Goal: Task Accomplishment & Management: Complete application form

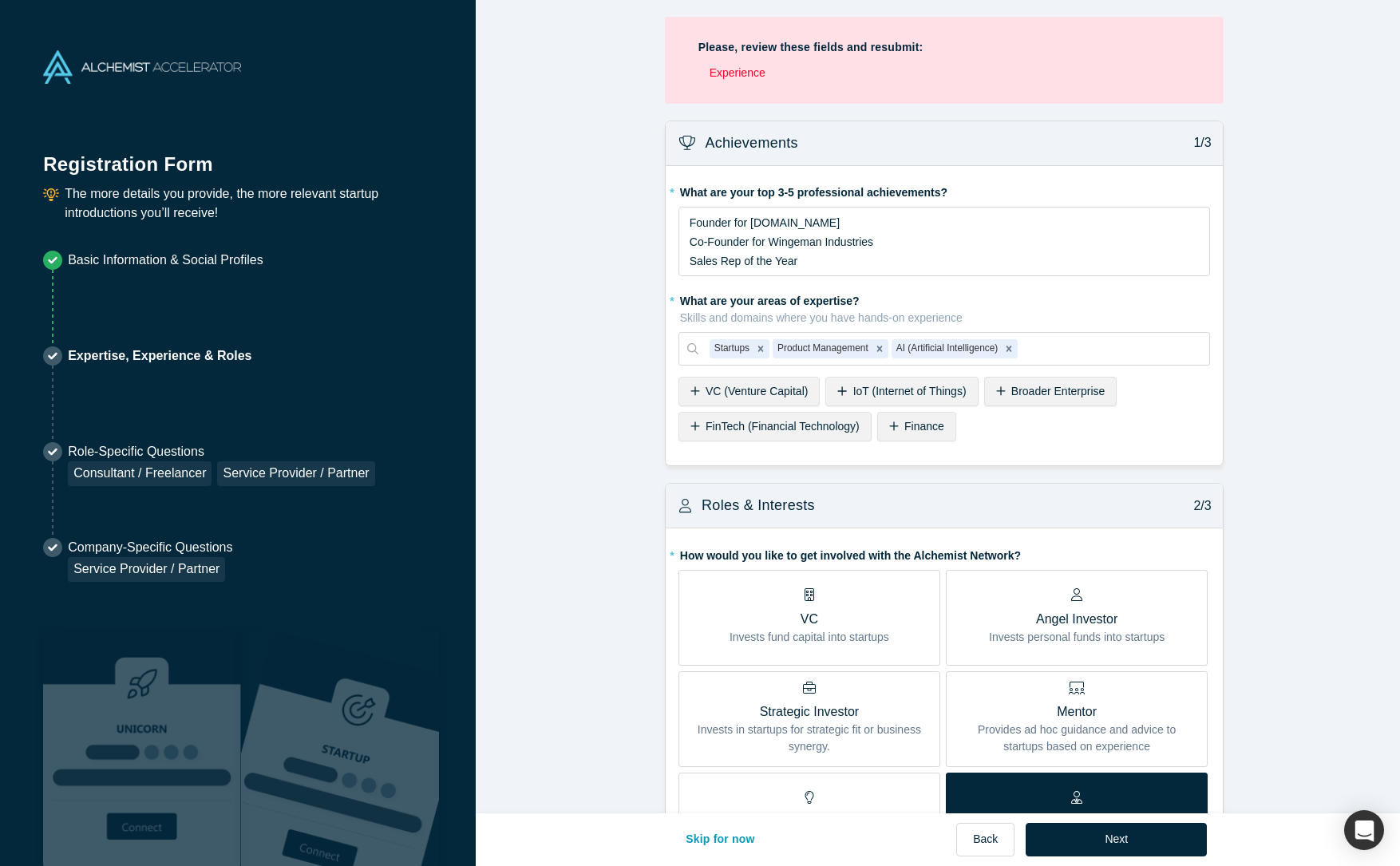
click at [728, 74] on li "Experience" at bounding box center [950, 73] width 481 height 17
click at [735, 75] on li "Experience" at bounding box center [950, 73] width 481 height 17
click at [737, 72] on li "Experience" at bounding box center [950, 73] width 481 height 17
click at [868, 65] on li "Experience" at bounding box center [950, 73] width 481 height 17
click at [864, 65] on li "Experience" at bounding box center [950, 73] width 481 height 17
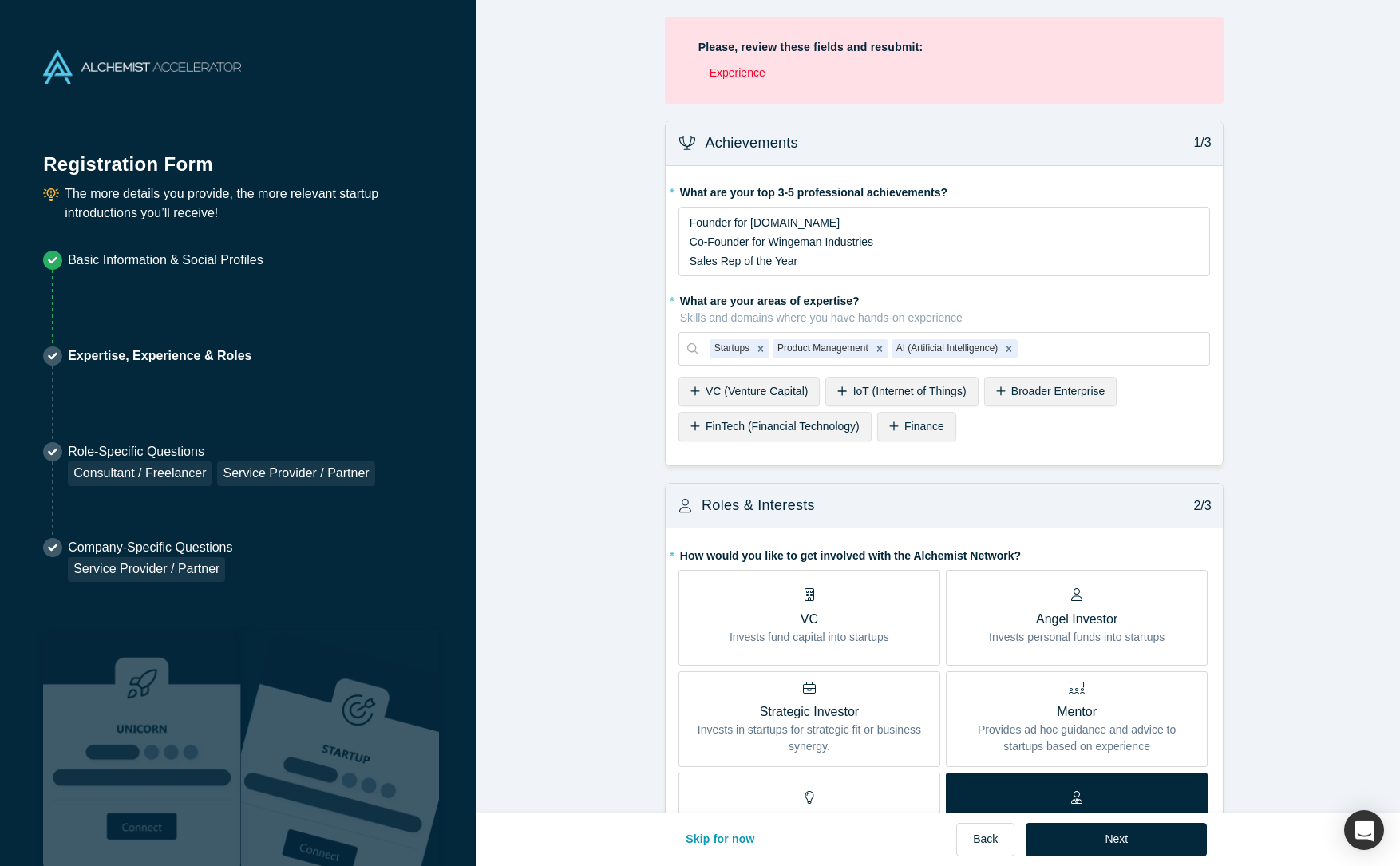
click at [860, 67] on li "Experience" at bounding box center [950, 73] width 481 height 17
click at [831, 49] on strong "Please, review these fields and resubmit:" at bounding box center [811, 46] width 225 height 13
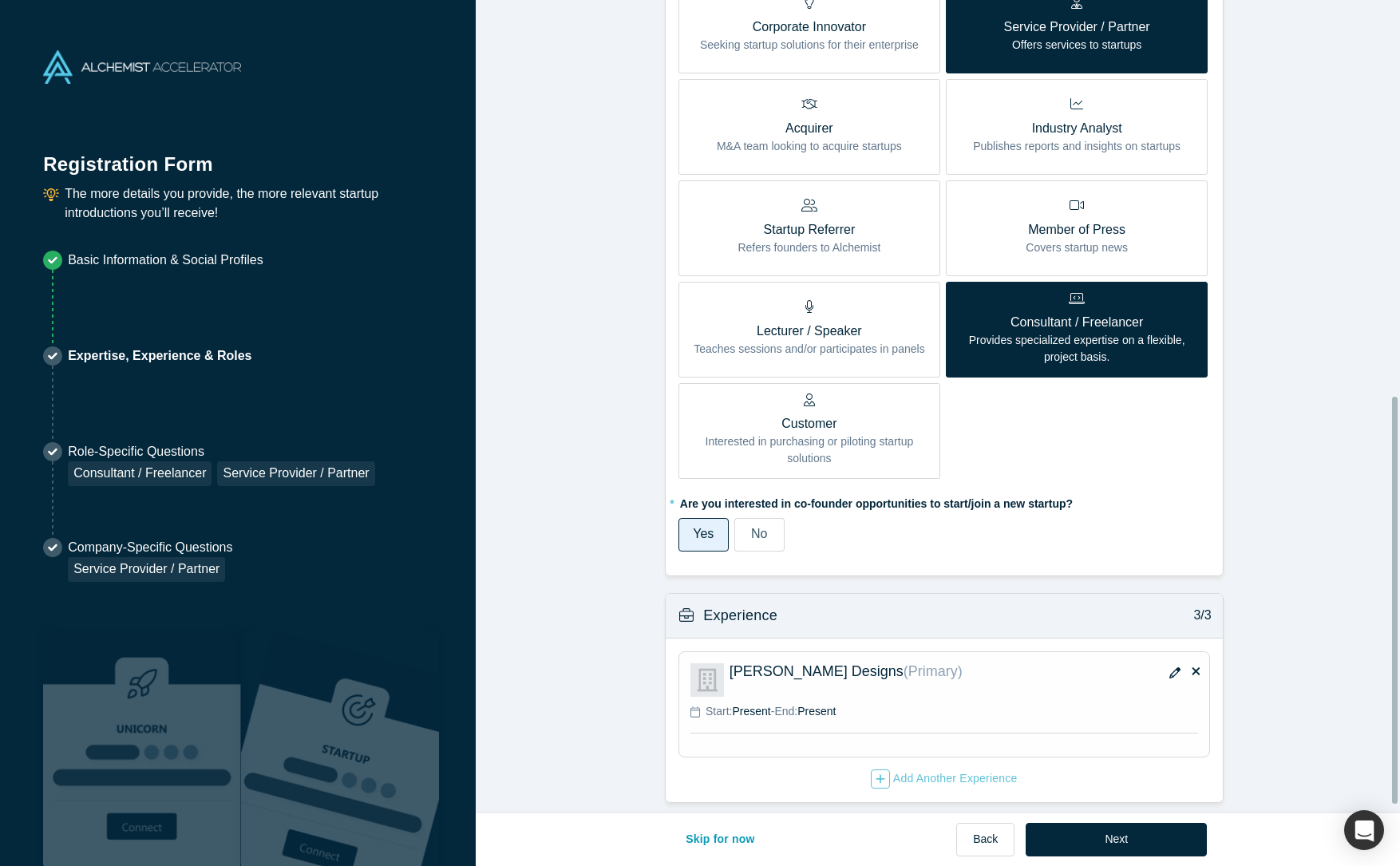
scroll to position [808, 0]
click at [876, 774] on icon "button" at bounding box center [880, 778] width 9 height 9
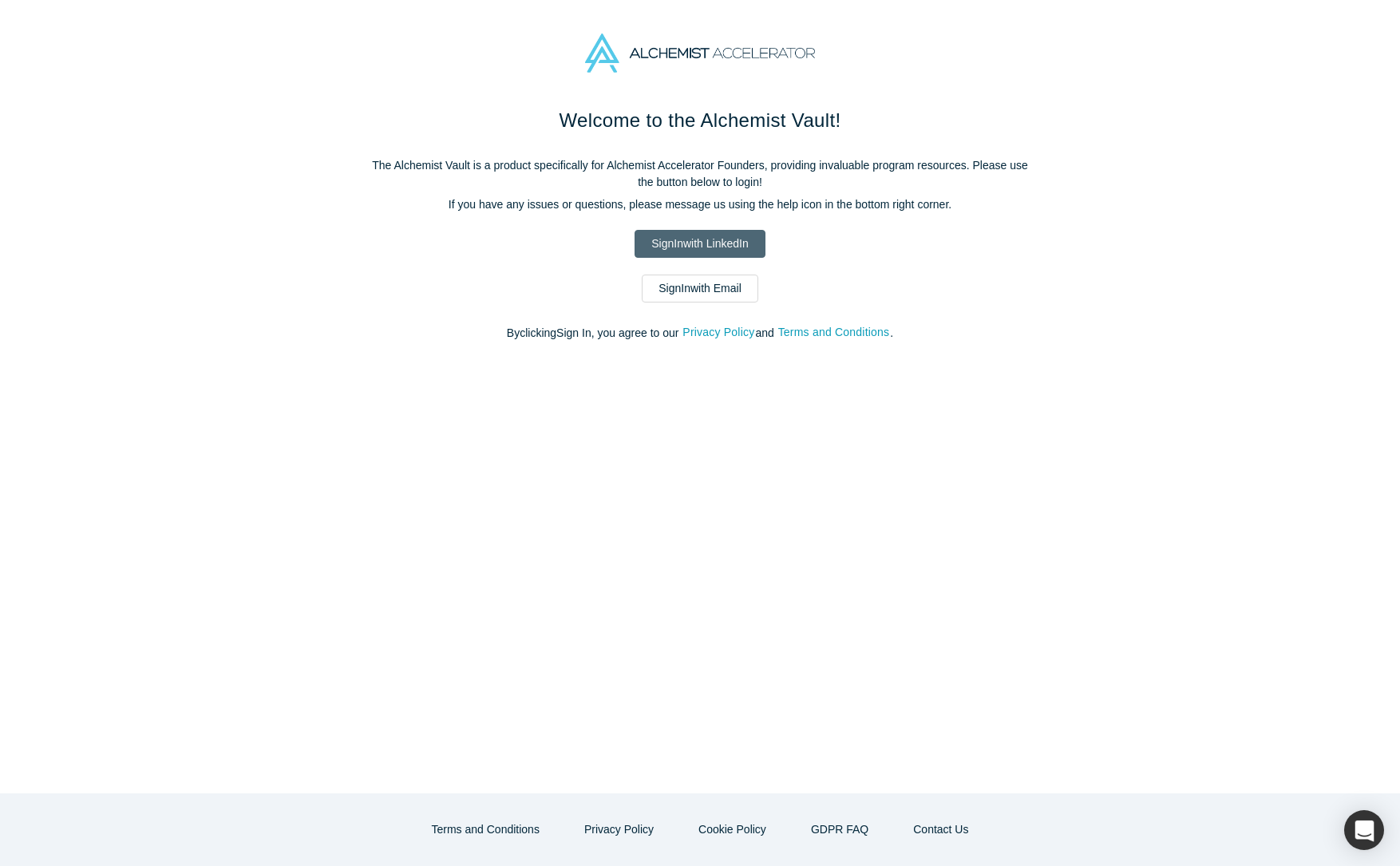
click at [712, 239] on link "Sign In with LinkedIn" at bounding box center [700, 243] width 130 height 28
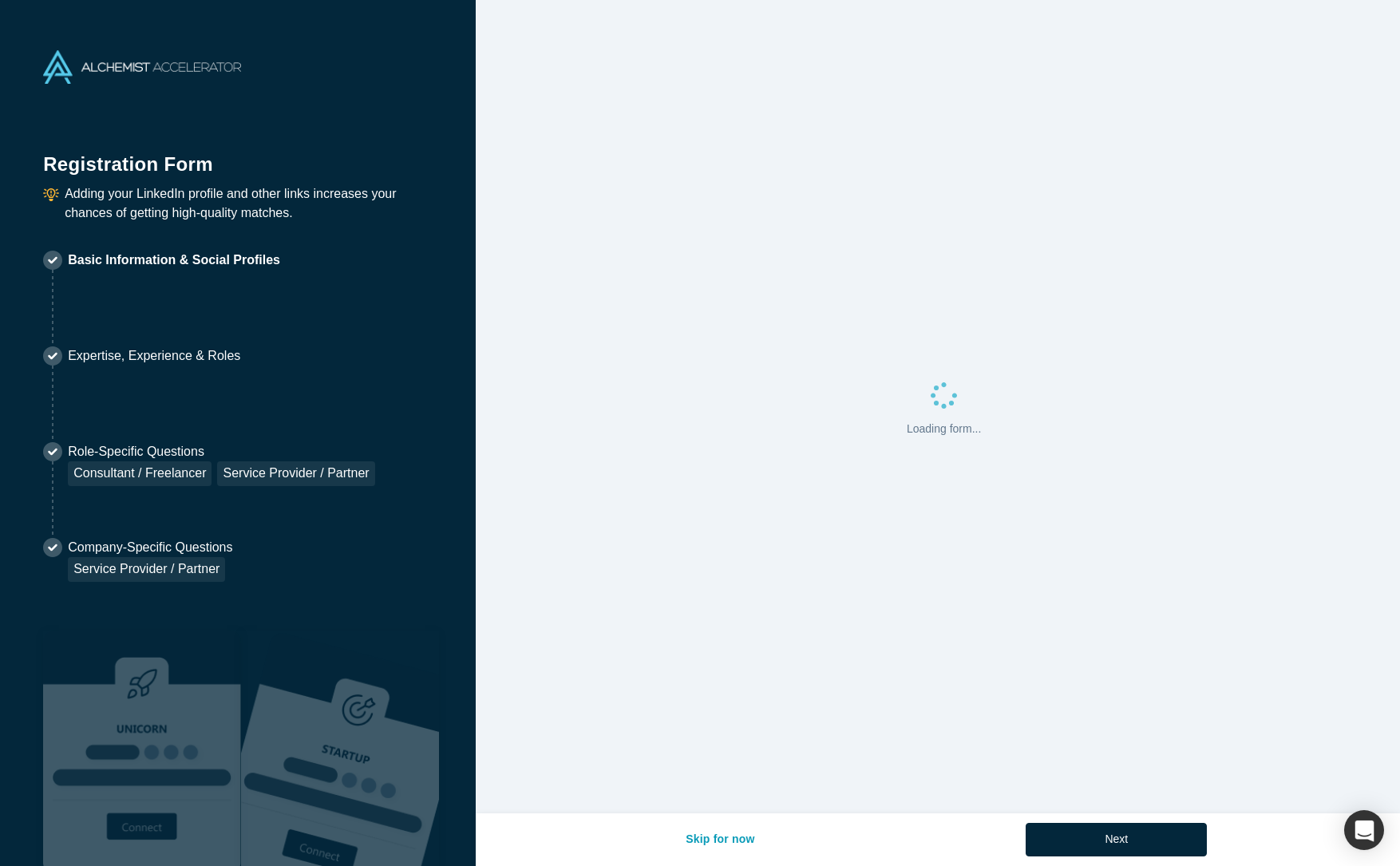
select select "US"
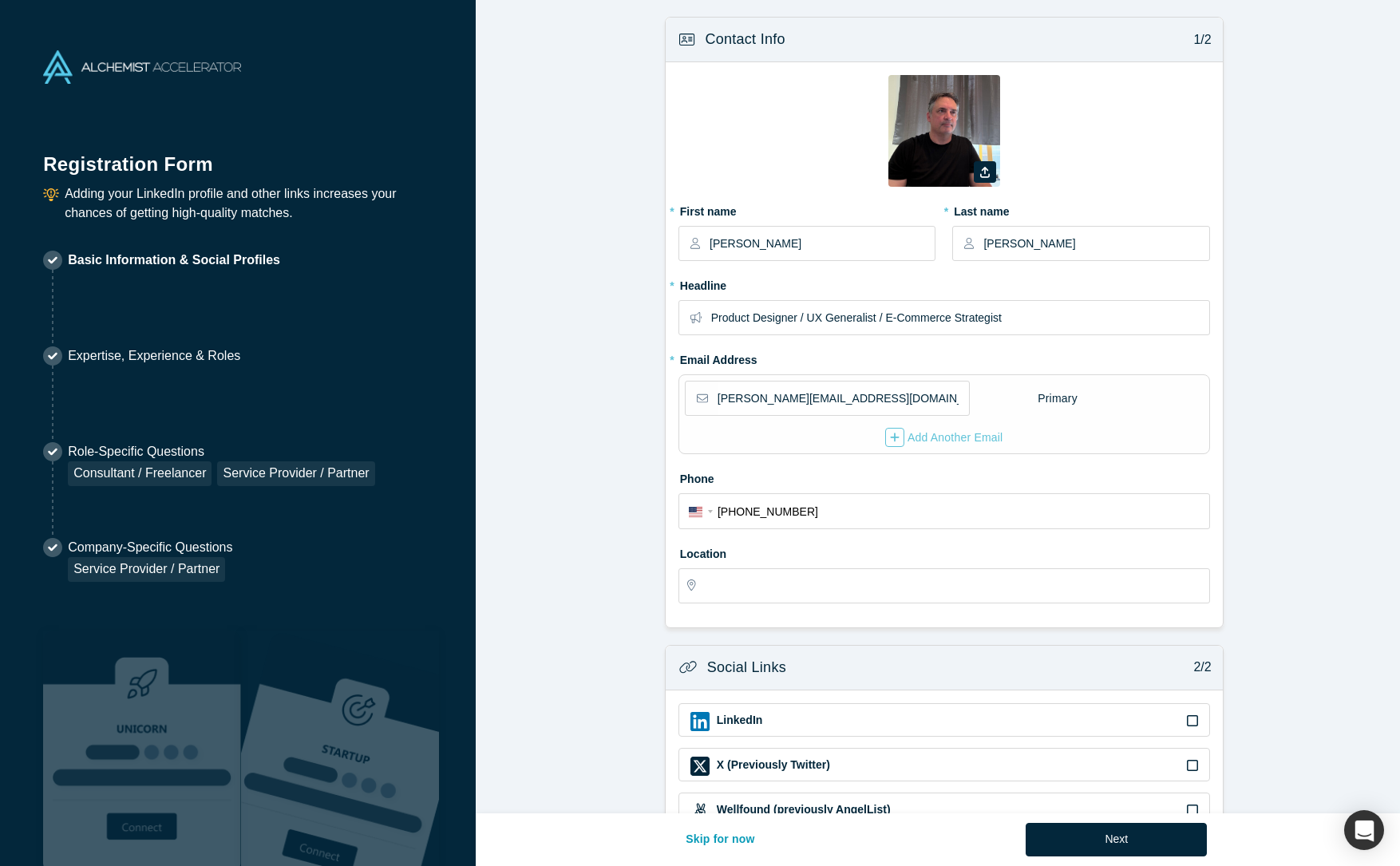
type input "Oakland, CA, USA"
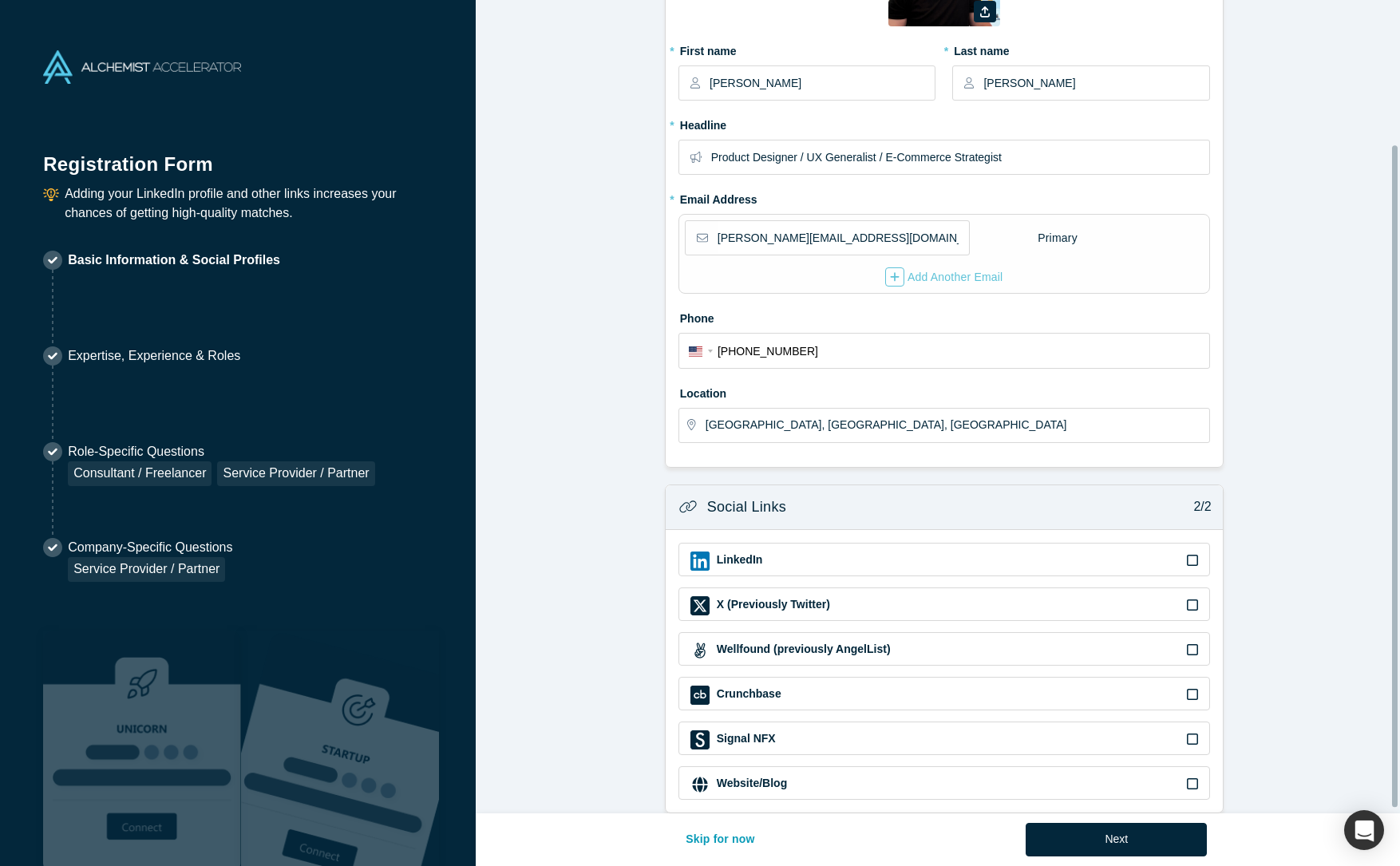
scroll to position [183, 0]
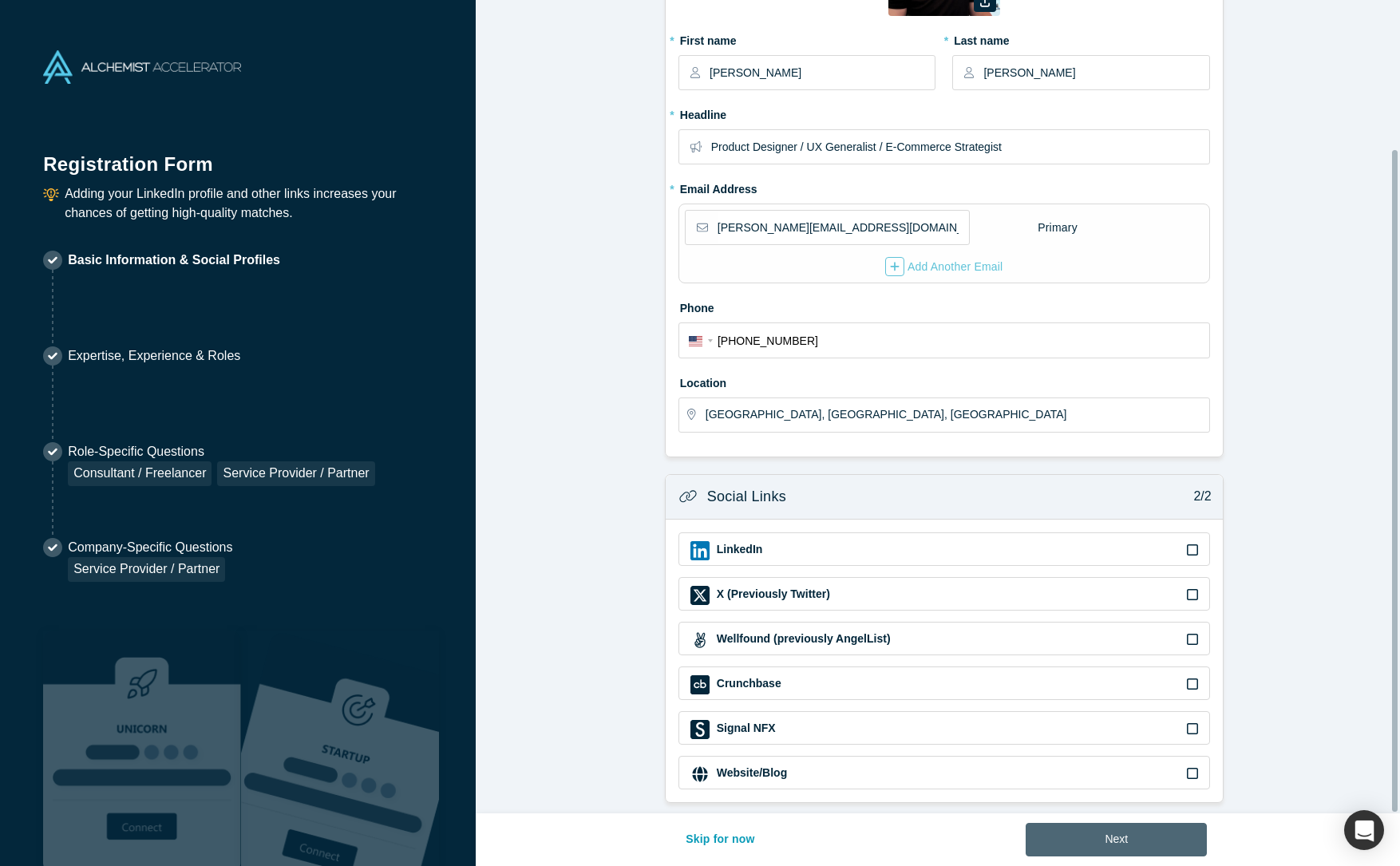
click at [1112, 834] on button "Next" at bounding box center [1116, 839] width 181 height 33
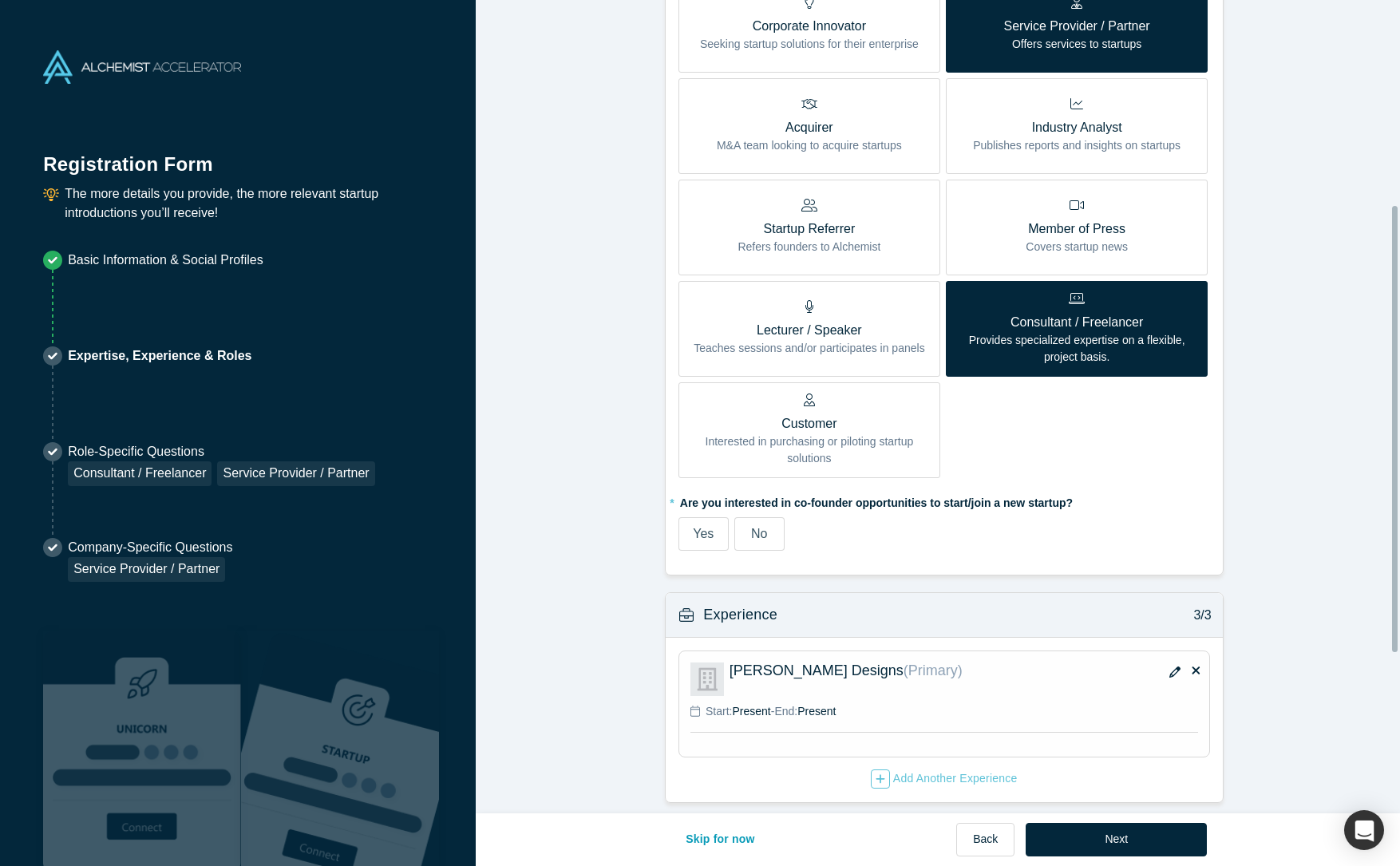
scroll to position [666, 0]
click at [876, 773] on icon "button" at bounding box center [881, 778] width 10 height 11
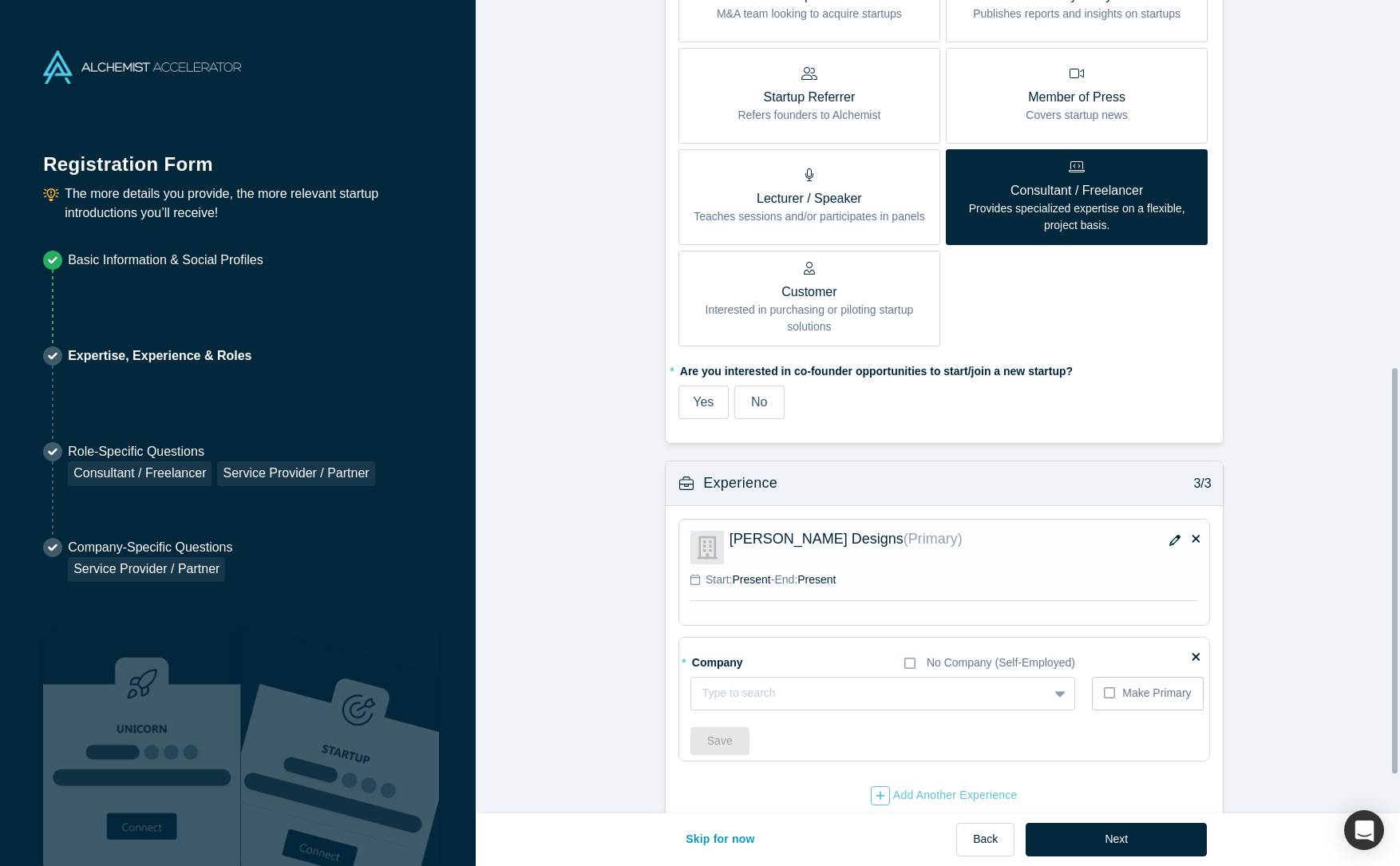
scroll to position [814, 0]
